Goal: Task Accomplishment & Management: Complete application form

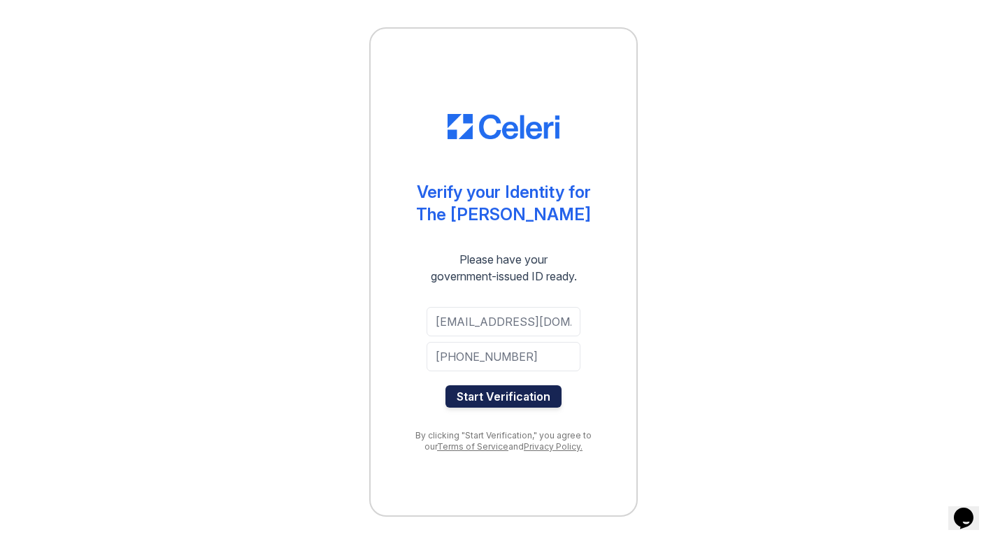
click at [515, 403] on button "Start Verification" at bounding box center [503, 396] width 116 height 22
